Goal: Task Accomplishment & Management: Complete application form

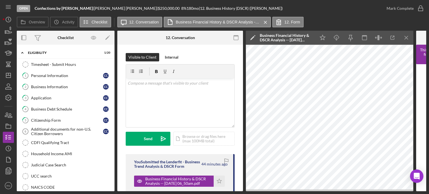
scroll to position [56, 0]
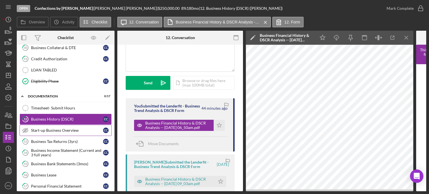
click at [60, 128] on div "Start-up Business Overview" at bounding box center [67, 130] width 72 height 4
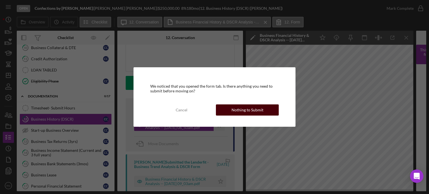
click at [235, 110] on div "Nothing to Submit" at bounding box center [248, 110] width 32 height 11
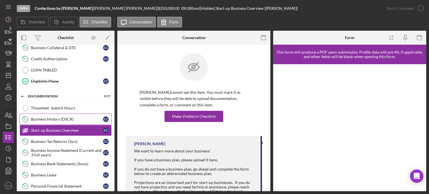
click at [68, 117] on div "Business History (DSCR)" at bounding box center [67, 119] width 72 height 4
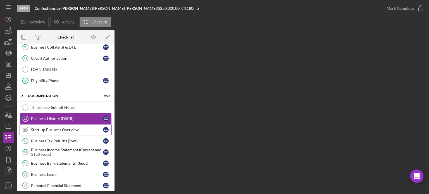
click at [61, 128] on div "Start-up Business Overview" at bounding box center [67, 130] width 72 height 4
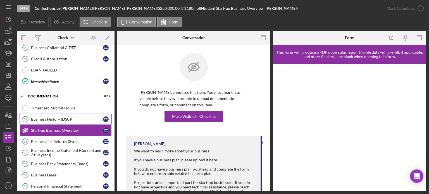
click at [59, 119] on div "Business History (DSCR)" at bounding box center [67, 119] width 72 height 4
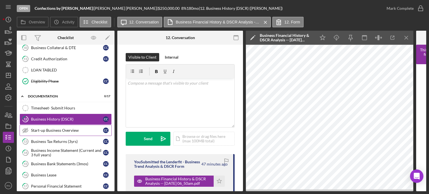
click at [60, 131] on link "Start-up Business Overview Start-up Business Overview C C" at bounding box center [66, 130] width 92 height 11
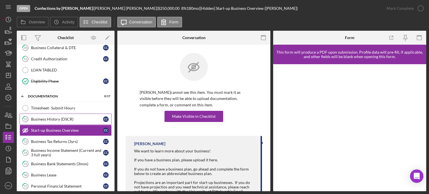
click at [62, 120] on link "12 Business History (DSCR) C C" at bounding box center [66, 119] width 92 height 11
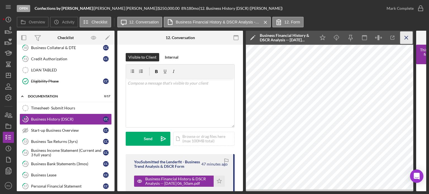
click at [404, 36] on icon "Icon/Menu Close" at bounding box center [407, 38] width 13 height 13
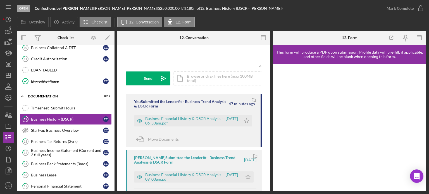
scroll to position [84, 0]
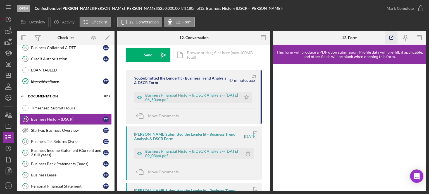
click at [391, 35] on icon "button" at bounding box center [391, 38] width 13 height 13
click at [55, 128] on div "Start-up Business Overview" at bounding box center [67, 130] width 72 height 4
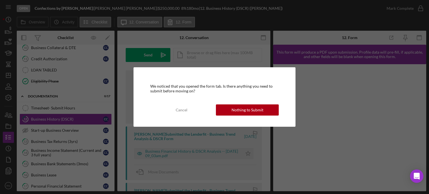
click at [248, 110] on div "Nothing to Submit" at bounding box center [248, 110] width 32 height 11
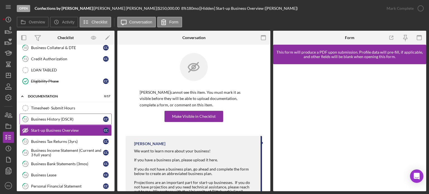
click at [55, 117] on div "Business History (DSCR)" at bounding box center [67, 119] width 72 height 4
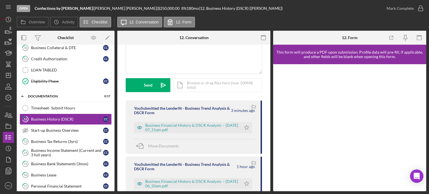
scroll to position [56, 0]
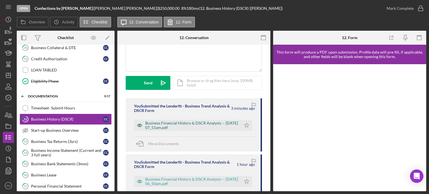
click at [191, 123] on div "Business Financial History & DSCR Analysis -- [DATE] 07_51am.pdf" at bounding box center [191, 125] width 93 height 9
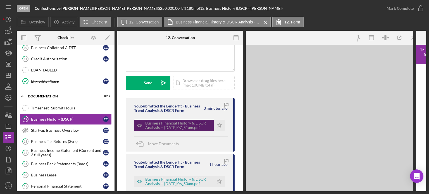
click at [191, 123] on div "Business Financial History & DSCR Analysis -- [DATE] 07_51am.pdf" at bounding box center [178, 125] width 66 height 9
